Goal: Find specific page/section: Find specific page/section

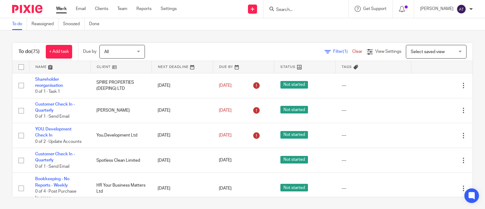
click at [293, 11] on input "Search" at bounding box center [303, 9] width 55 height 5
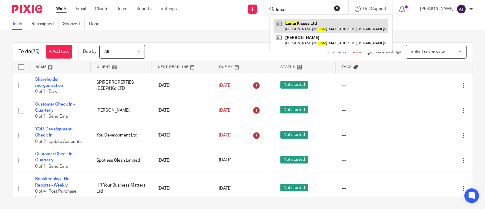
type input "lunar"
click at [327, 27] on link at bounding box center [330, 26] width 113 height 14
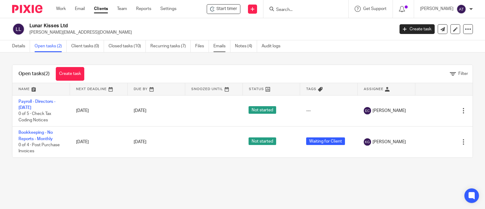
click at [215, 49] on link "Emails" at bounding box center [221, 46] width 17 height 12
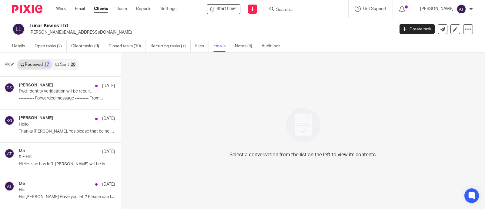
click at [59, 62] on link "Sent 20" at bounding box center [65, 65] width 26 height 10
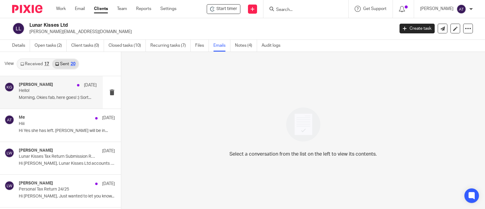
click at [58, 95] on p "Morning, Okies fab, here goes! :) Sort..." at bounding box center [58, 97] width 78 height 5
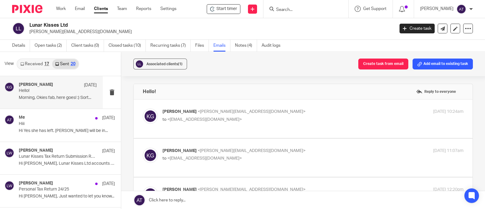
scroll to position [0, 0]
click at [239, 119] on p "to <[EMAIL_ADDRESS][DOMAIN_NAME]>" at bounding box center [262, 119] width 201 height 6
checkbox input "true"
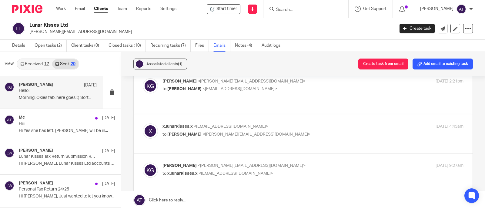
scroll to position [455, 0]
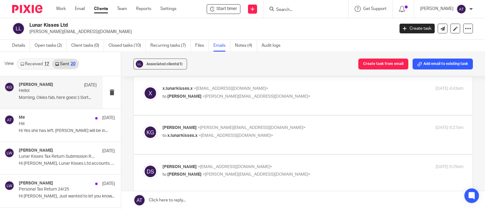
click at [271, 145] on div "[PERSON_NAME] <[PERSON_NAME][EMAIL_ADDRESS][DOMAIN_NAME]> to x.lunarkisses.x <[…" at bounding box center [303, 135] width 321 height 20
click at [253, 139] on p "to x.lunarkisses.x <[EMAIL_ADDRESS][DOMAIN_NAME]>" at bounding box center [262, 135] width 201 height 6
checkbox input "true"
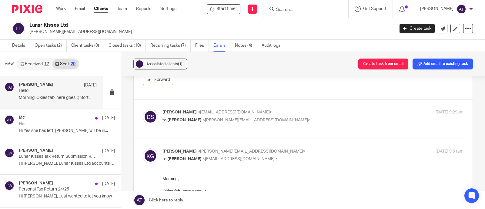
scroll to position [673, 0]
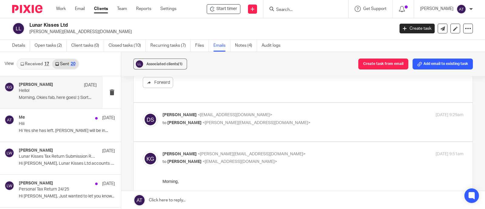
click at [259, 127] on div "[PERSON_NAME] <[EMAIL_ADDRESS][DOMAIN_NAME]> to [PERSON_NAME] <[PERSON_NAME][EM…" at bounding box center [312, 119] width 301 height 15
checkbox input "true"
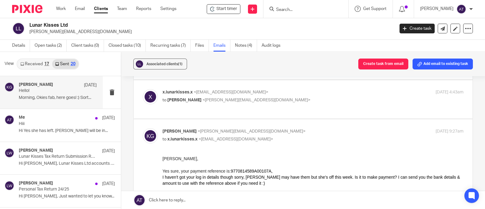
scroll to position [408, 0]
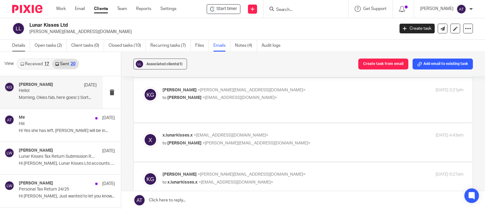
click at [20, 44] on link "Details" at bounding box center [21, 46] width 18 height 12
